Goal: Complete application form: Complete application form

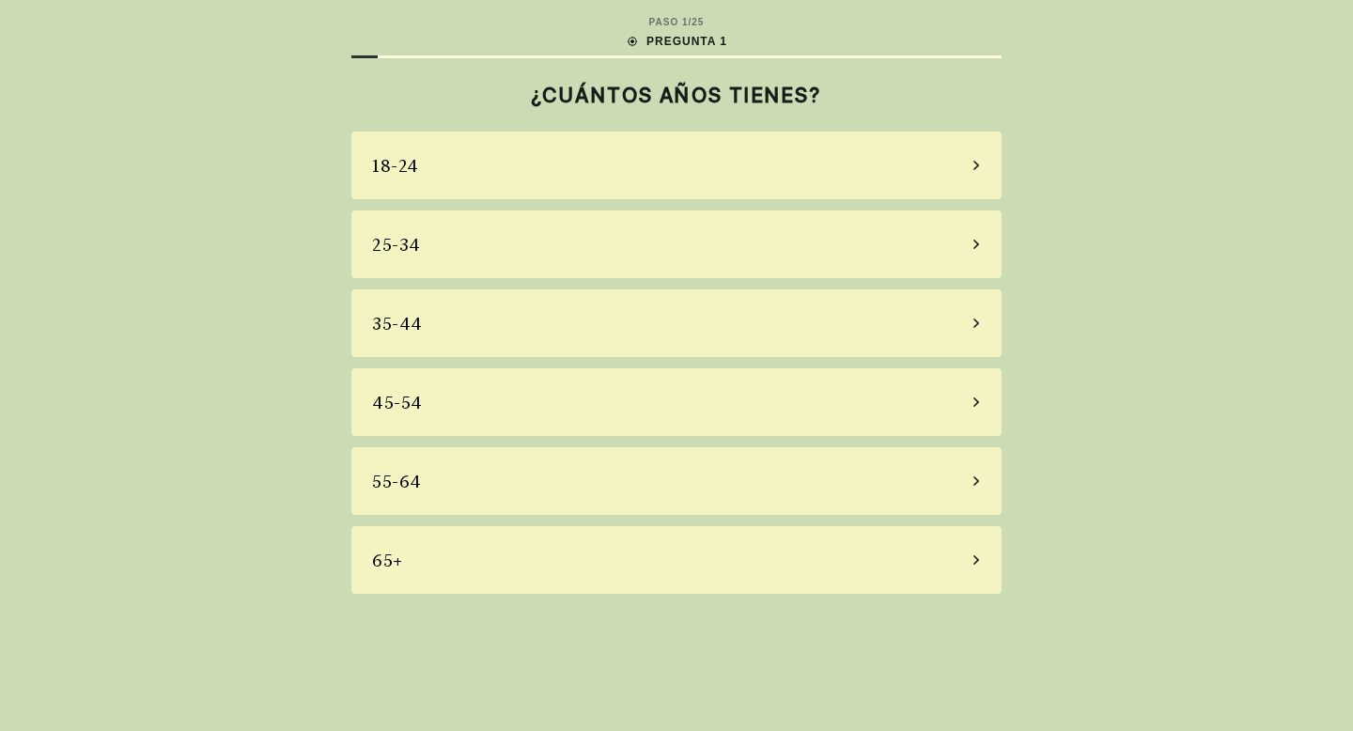
click at [806, 247] on div "25-34" at bounding box center [677, 245] width 650 height 68
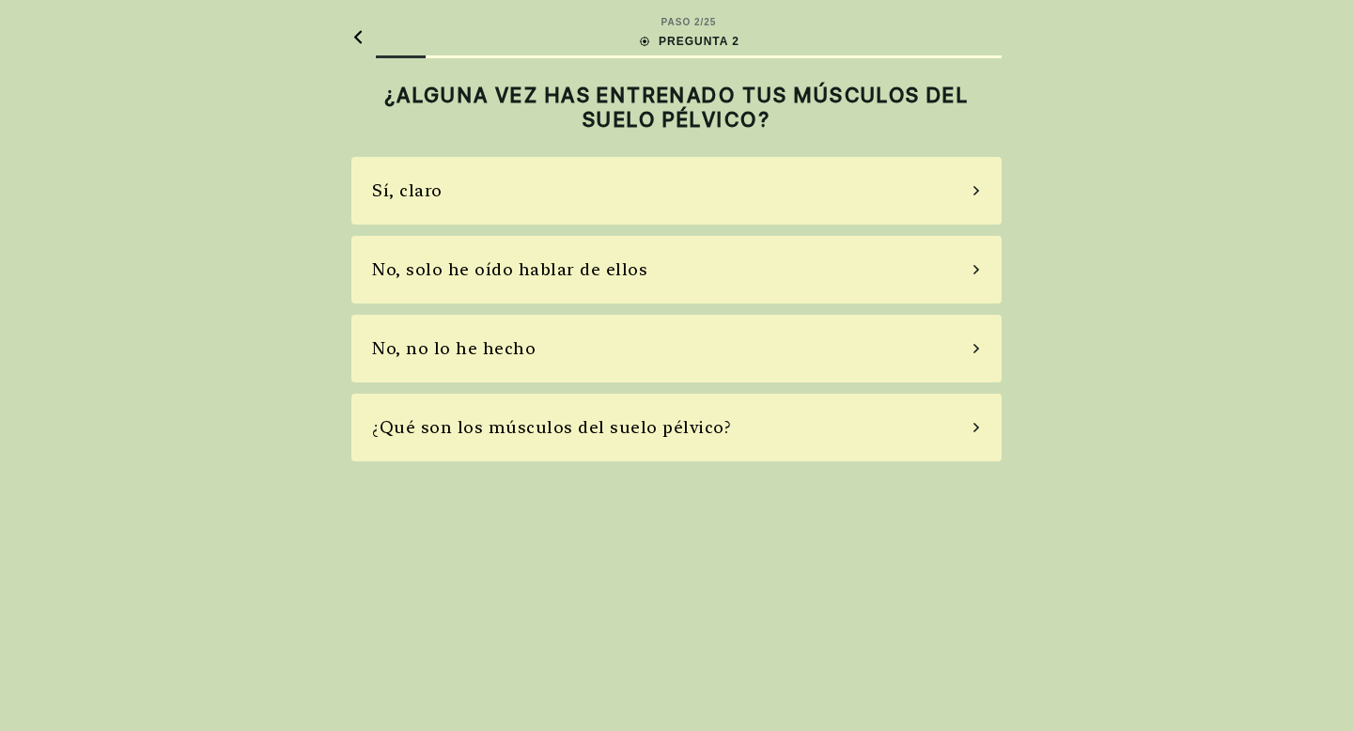
click at [810, 232] on div "Sí, claro No, solo he oído hablar de ellos No, no lo he hecho ¿Qué son los músc…" at bounding box center [677, 309] width 650 height 305
click at [845, 197] on div "Sí, claro" at bounding box center [677, 191] width 650 height 68
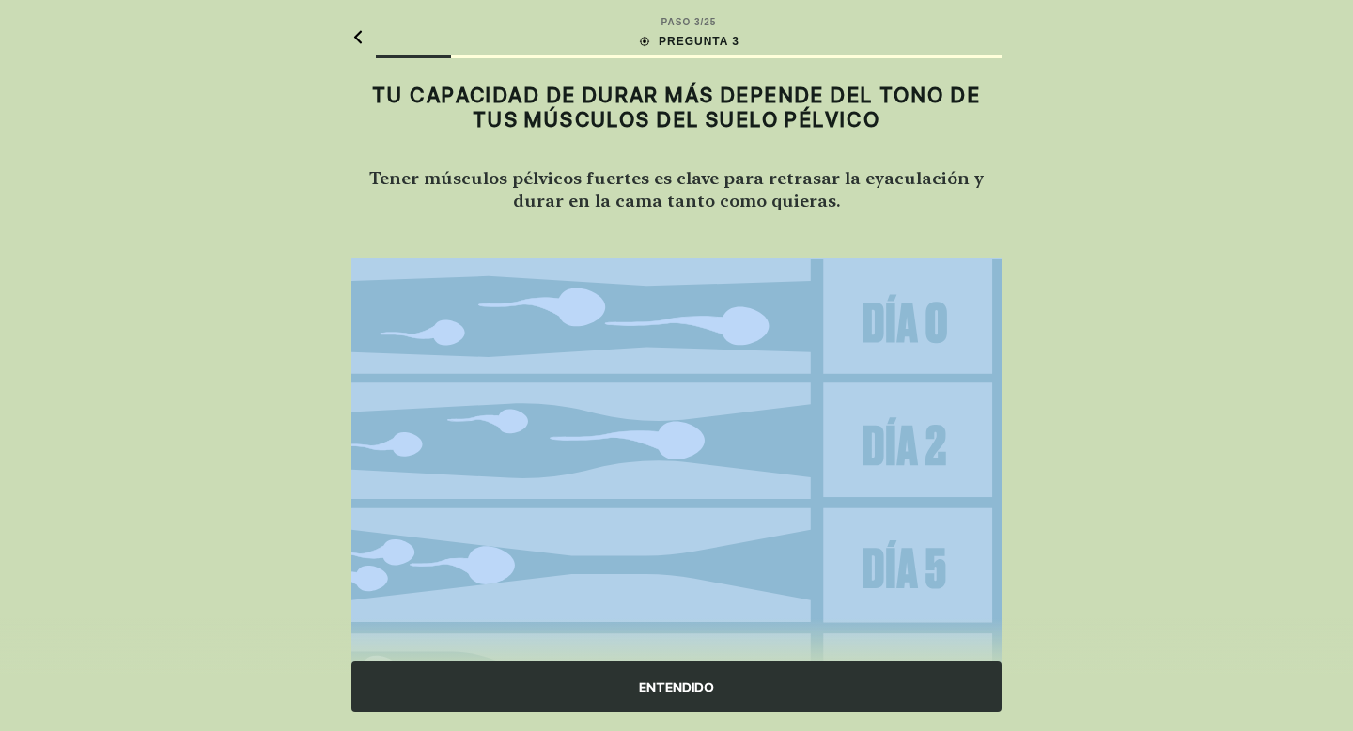
click at [845, 197] on h2 "Tener músculos pélvicos fuertes es clave para retrasar la eyaculación y durar e…" at bounding box center [677, 188] width 650 height 45
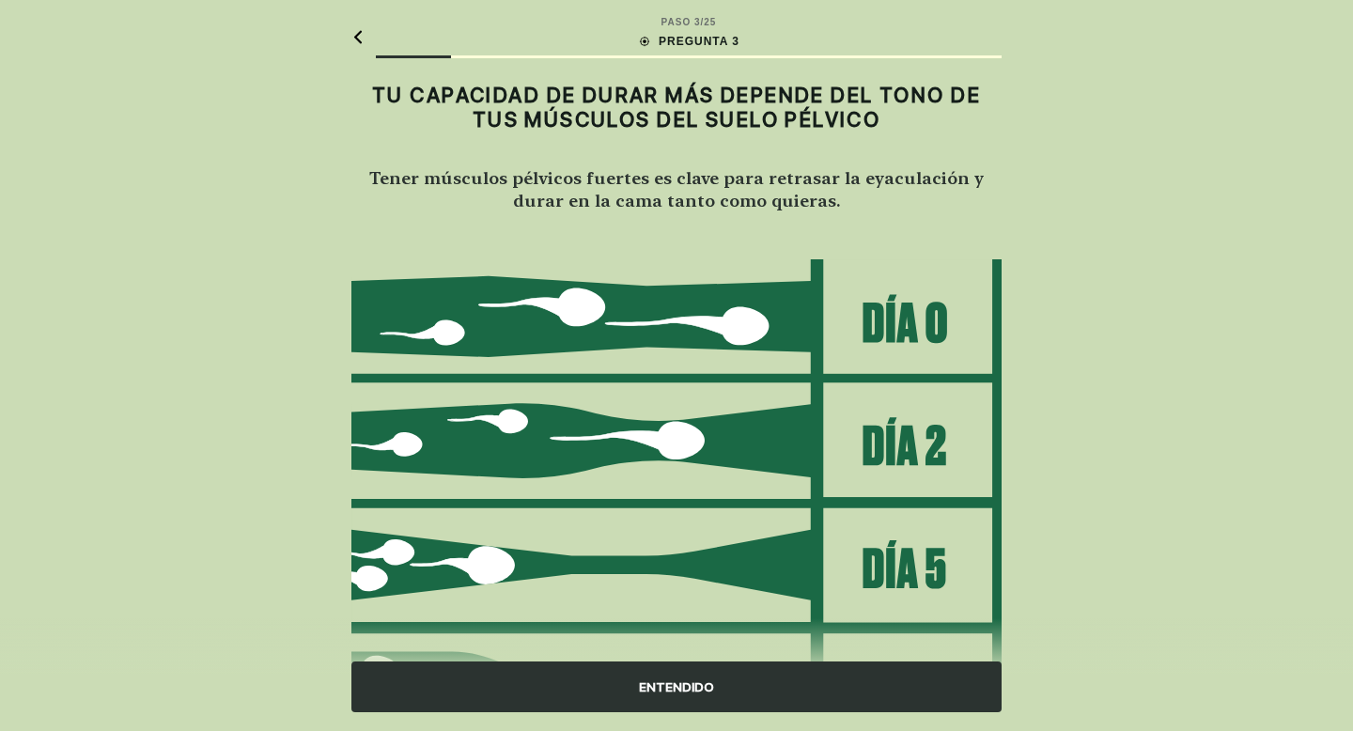
click at [751, 677] on div "ENTENDIDO" at bounding box center [677, 687] width 650 height 51
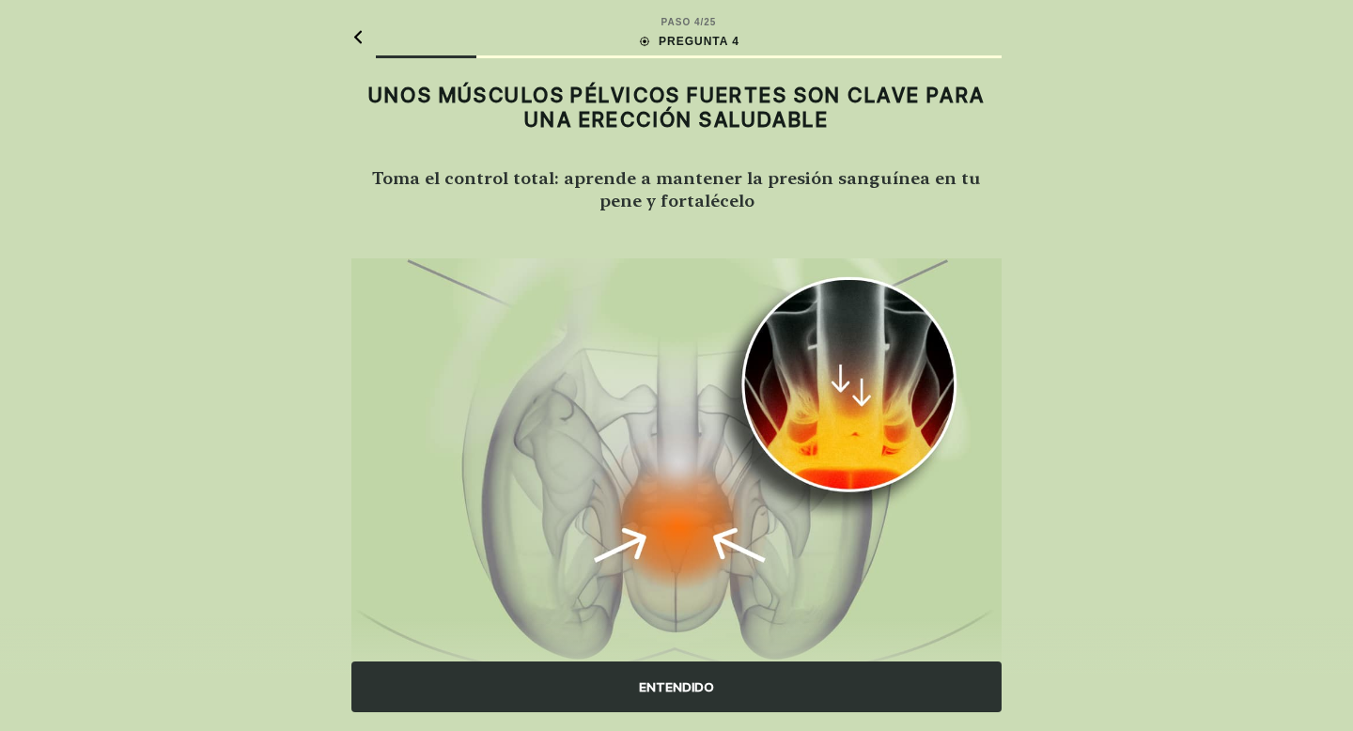
click at [773, 394] on img at bounding box center [677, 467] width 650 height 418
click at [711, 678] on div "ENTENDIDO" at bounding box center [677, 687] width 650 height 51
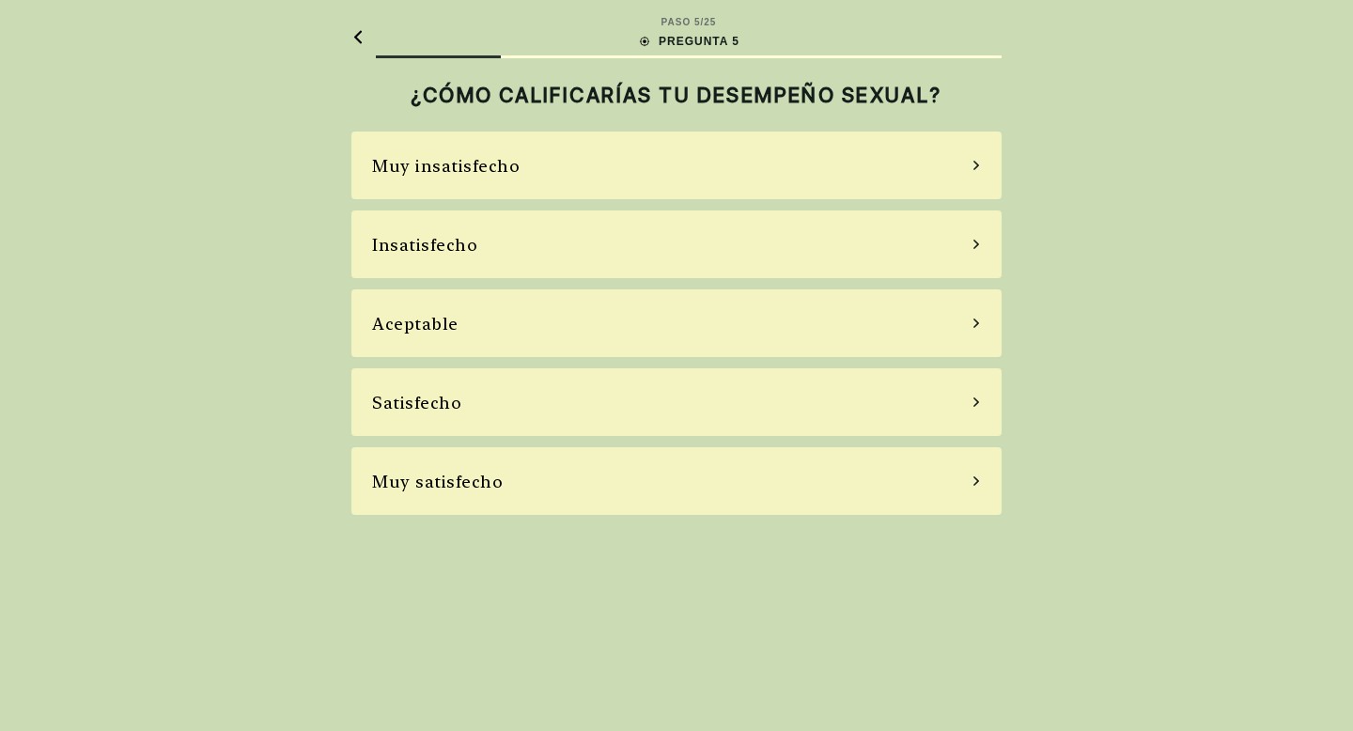
click at [747, 331] on div "Aceptable" at bounding box center [677, 323] width 650 height 68
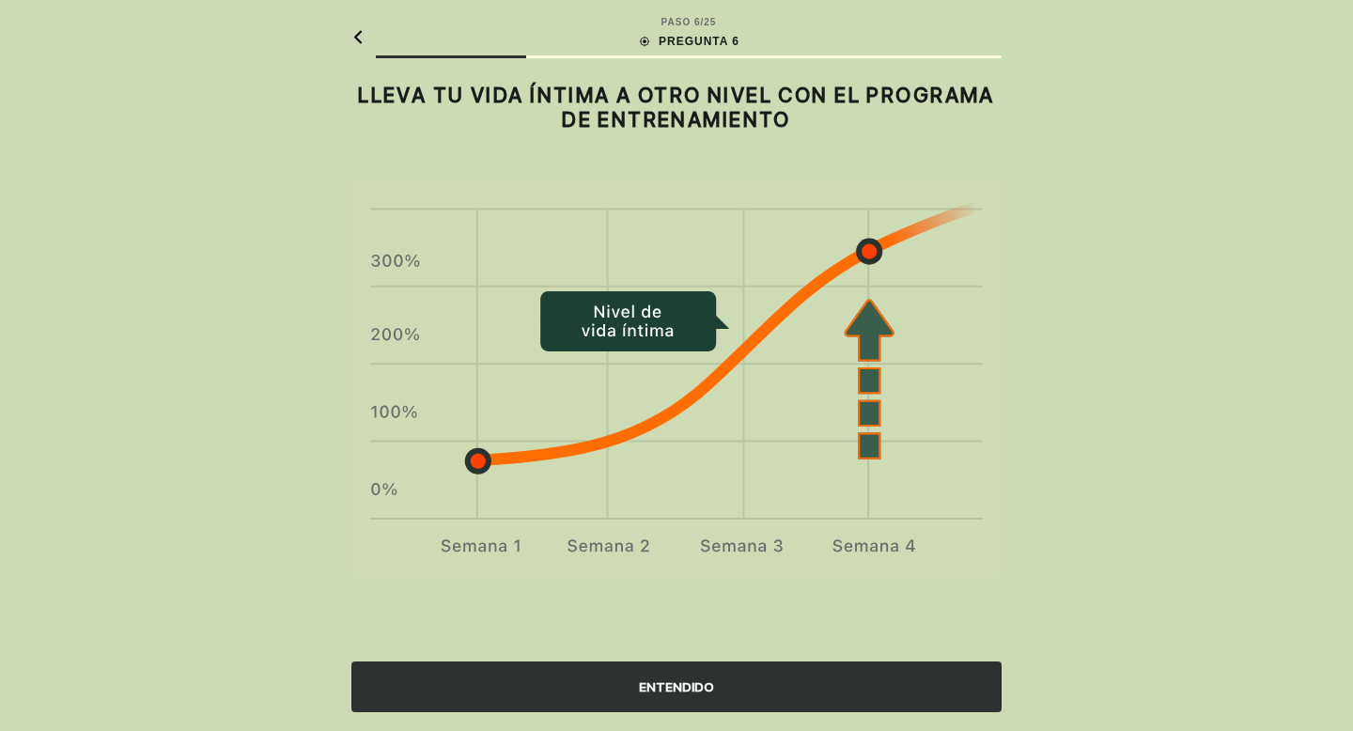
click at [679, 683] on div "ENTENDIDO" at bounding box center [677, 687] width 650 height 51
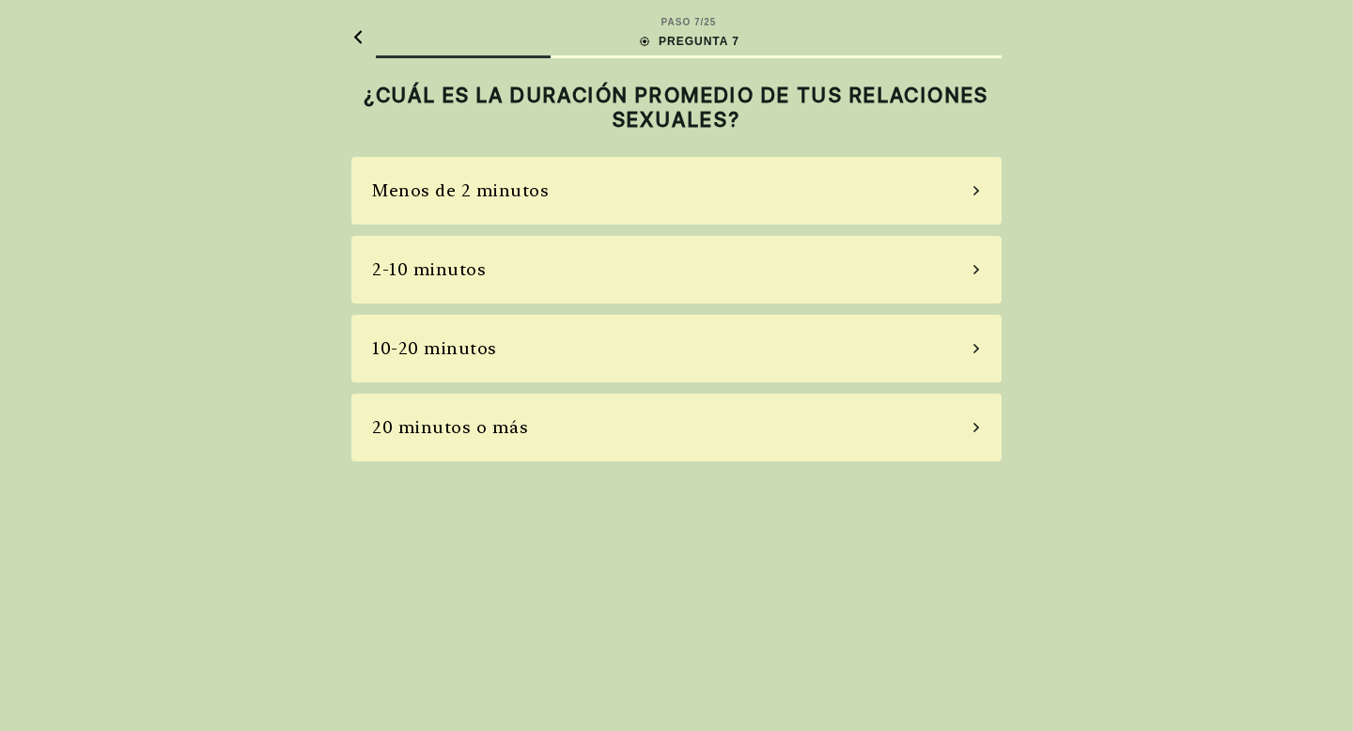
click at [701, 373] on div "10-20 minutos" at bounding box center [677, 349] width 650 height 68
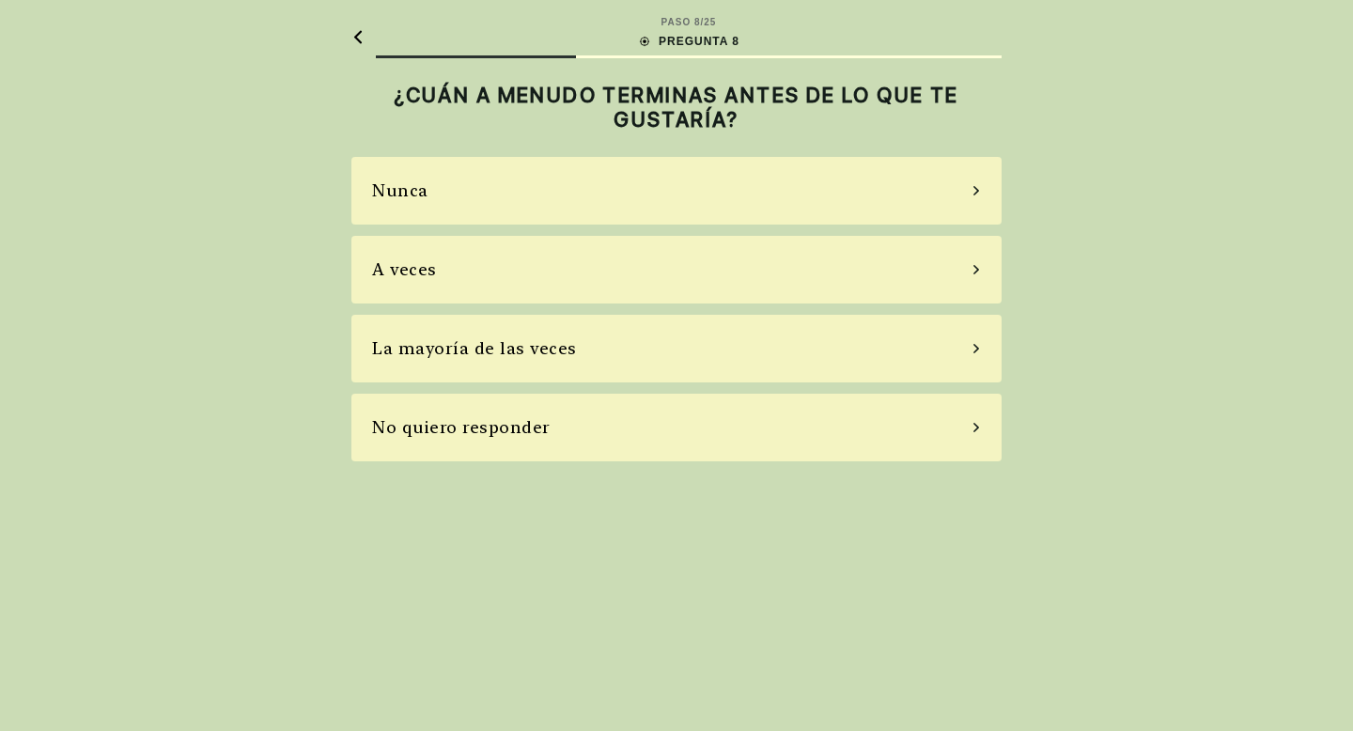
click at [701, 373] on div "La mayoría de las veces" at bounding box center [677, 349] width 650 height 68
